Goal: Task Accomplishment & Management: Manage account settings

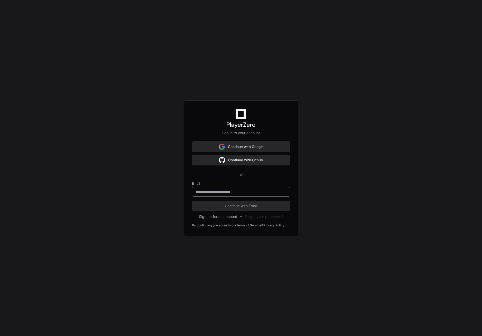
click at [242, 191] on input "email" at bounding box center [240, 191] width 91 height 5
type input "**********"
click at [236, 204] on span "Continue with Email" at bounding box center [241, 205] width 98 height 5
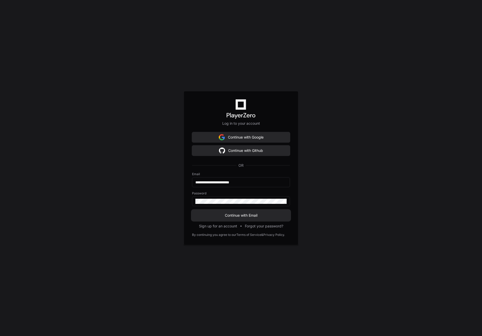
click at [220, 215] on span "Continue with Email" at bounding box center [241, 215] width 98 height 5
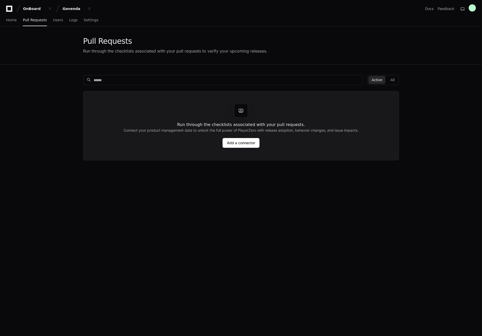
click at [189, 208] on div "search Active All Run through the checklists associated with your pull requests…" at bounding box center [241, 233] width 328 height 336
click at [394, 81] on button "All" at bounding box center [392, 80] width 10 height 8
click at [385, 80] on button "Active" at bounding box center [376, 80] width 17 height 8
click at [87, 19] on span "Settings" at bounding box center [91, 19] width 15 height 3
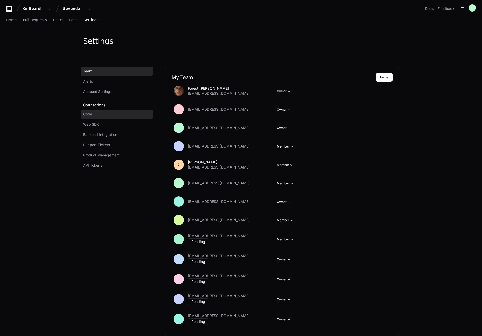
click at [98, 113] on link "Code" at bounding box center [116, 114] width 72 height 9
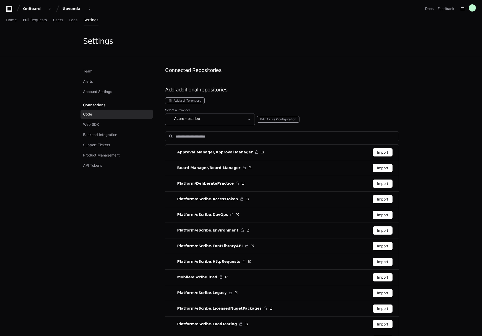
click at [198, 121] on div "Azure - escribe" at bounding box center [206, 119] width 76 height 6
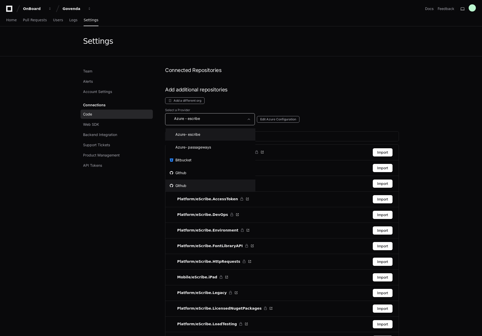
click at [183, 184] on div "Github" at bounding box center [178, 185] width 17 height 5
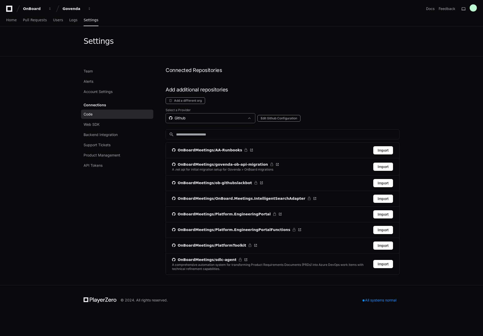
click at [190, 120] on div "Github" at bounding box center [207, 118] width 76 height 5
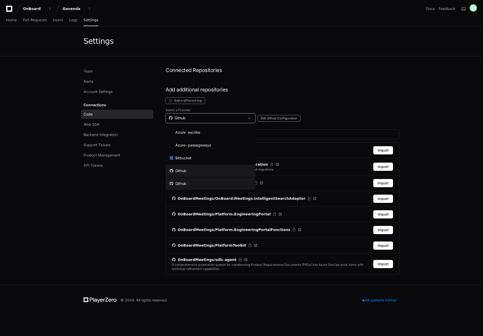
click at [179, 171] on div "Github" at bounding box center [178, 170] width 17 height 5
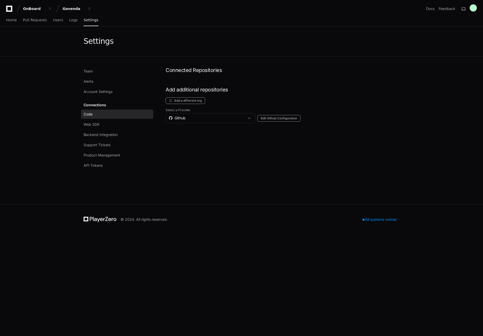
click at [257, 158] on div "Select a Provider Github Edit Github Configuration" at bounding box center [282, 149] width 234 height 82
click at [218, 150] on div "Select a Provider Github Edit Github Configuration" at bounding box center [282, 149] width 234 height 82
click at [278, 122] on div "Github Edit Github Configuration" at bounding box center [282, 118] width 234 height 10
click at [275, 118] on button "Edit Github Configuration" at bounding box center [278, 118] width 43 height 7
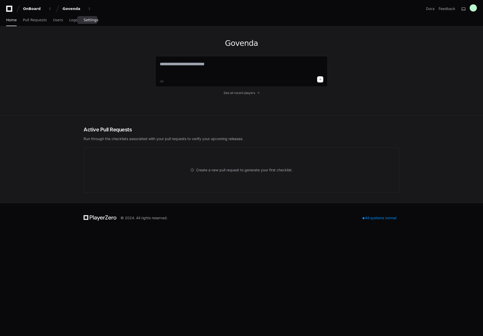
click at [92, 19] on span "Settings" at bounding box center [91, 19] width 15 height 3
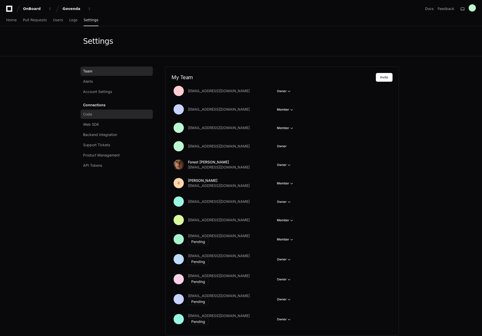
click at [92, 116] on span "Code" at bounding box center [87, 114] width 9 height 5
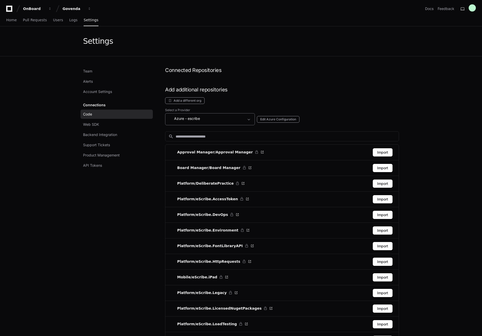
click at [219, 116] on div "Azure - escribe" at bounding box center [206, 119] width 76 height 6
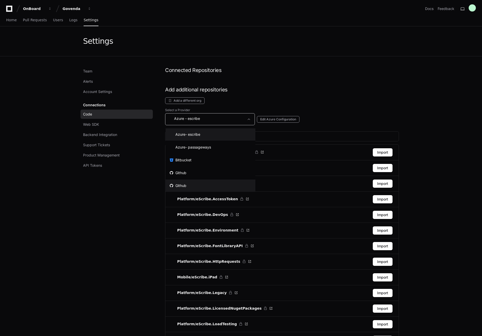
click at [184, 182] on mat-option "Github" at bounding box center [210, 186] width 90 height 12
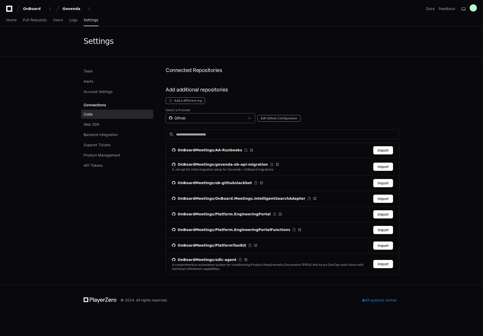
click at [189, 118] on div "Github" at bounding box center [207, 118] width 76 height 5
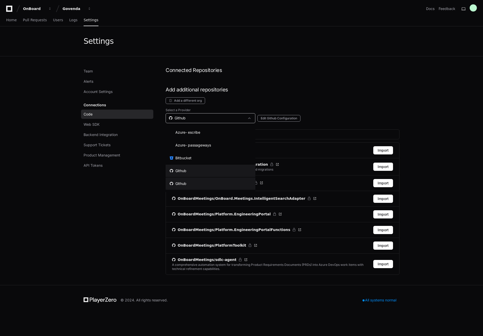
click at [182, 170] on div "Github" at bounding box center [178, 170] width 17 height 5
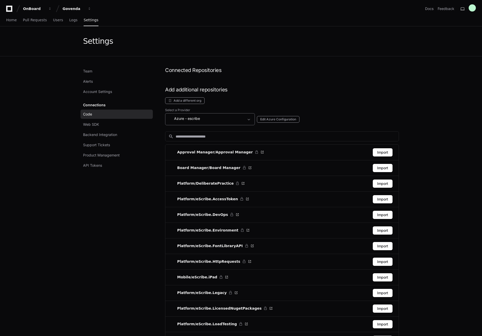
click at [200, 119] on span "- escribe" at bounding box center [192, 118] width 15 height 5
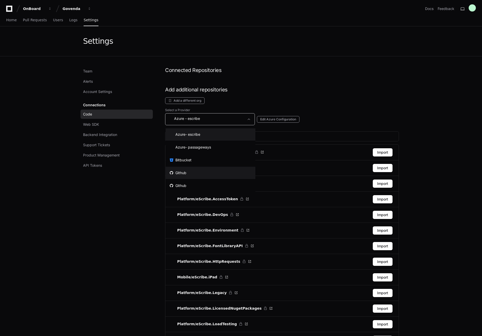
click at [187, 170] on mat-option "Github" at bounding box center [210, 173] width 90 height 12
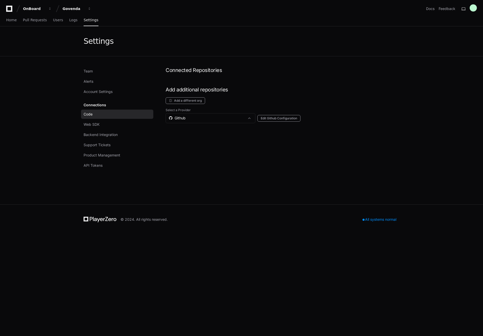
click at [217, 162] on div "Select a Provider Github Edit Github Configuration" at bounding box center [282, 149] width 234 height 82
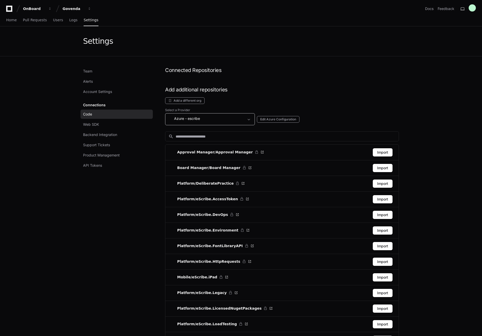
click at [210, 119] on div "Azure - escribe" at bounding box center [206, 119] width 76 height 6
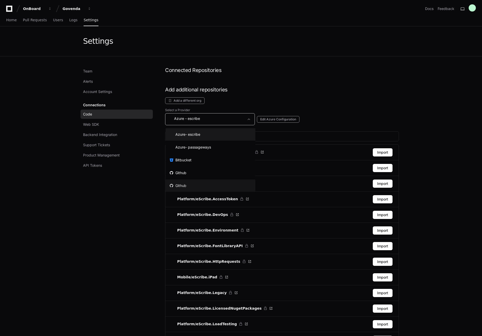
click at [184, 180] on mat-option "Github" at bounding box center [210, 186] width 90 height 12
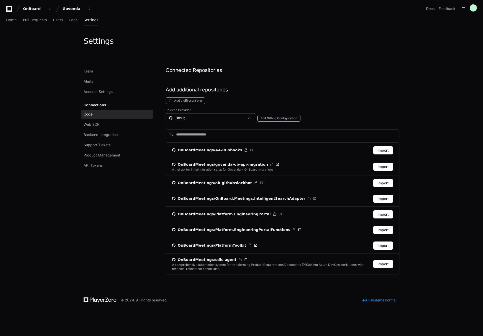
click at [181, 117] on div "Github" at bounding box center [207, 118] width 76 height 5
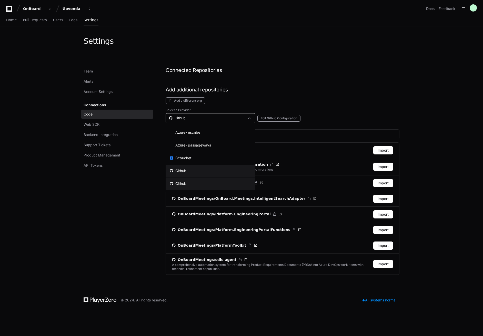
click at [184, 170] on div "Github" at bounding box center [178, 170] width 17 height 5
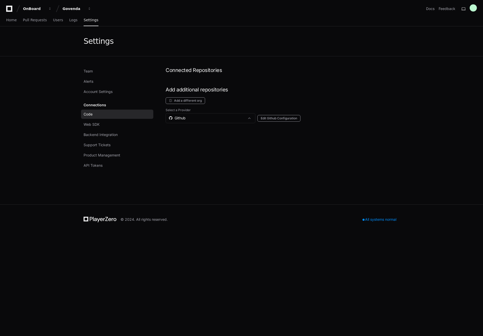
click at [294, 96] on div "Connected Repositories Add additional repositories Add a different org Select a…" at bounding box center [282, 131] width 234 height 128
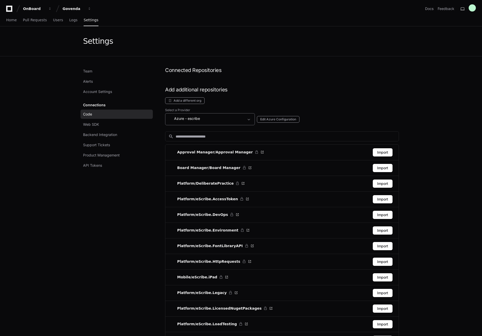
click at [192, 121] on span "- escribe" at bounding box center [192, 118] width 15 height 5
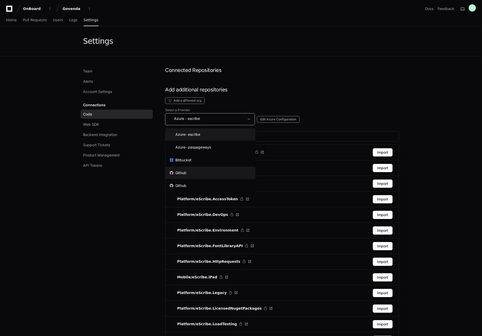
click at [187, 175] on mat-option "Github" at bounding box center [210, 173] width 90 height 12
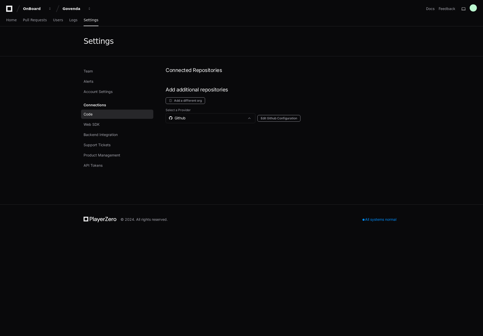
click at [272, 92] on h1 "Add additional repositories" at bounding box center [282, 89] width 234 height 7
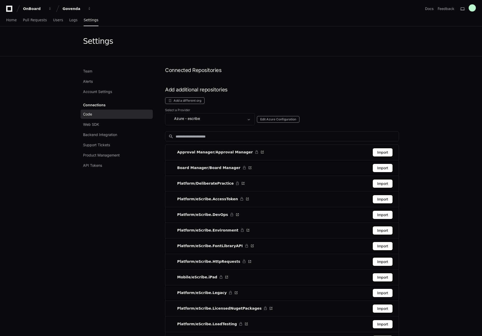
click at [191, 111] on div "Select a Provider Azure - escribe Edit Azure Configuration" at bounding box center [282, 116] width 234 height 17
click at [193, 115] on div "Azure - escribe" at bounding box center [210, 119] width 90 height 12
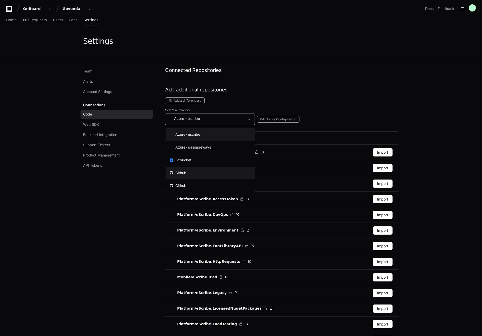
click at [182, 174] on div "Github" at bounding box center [178, 172] width 17 height 5
